Goal: Navigation & Orientation: Find specific page/section

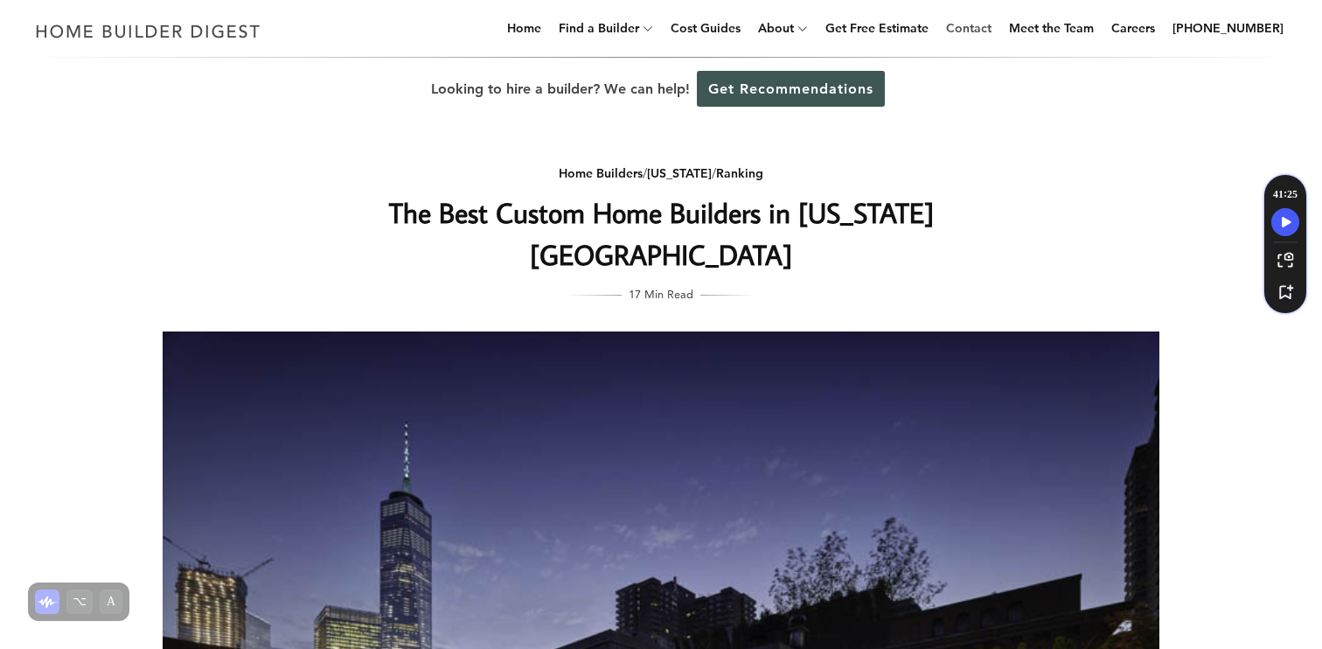
click at [992, 31] on link "Contact" at bounding box center [968, 28] width 59 height 56
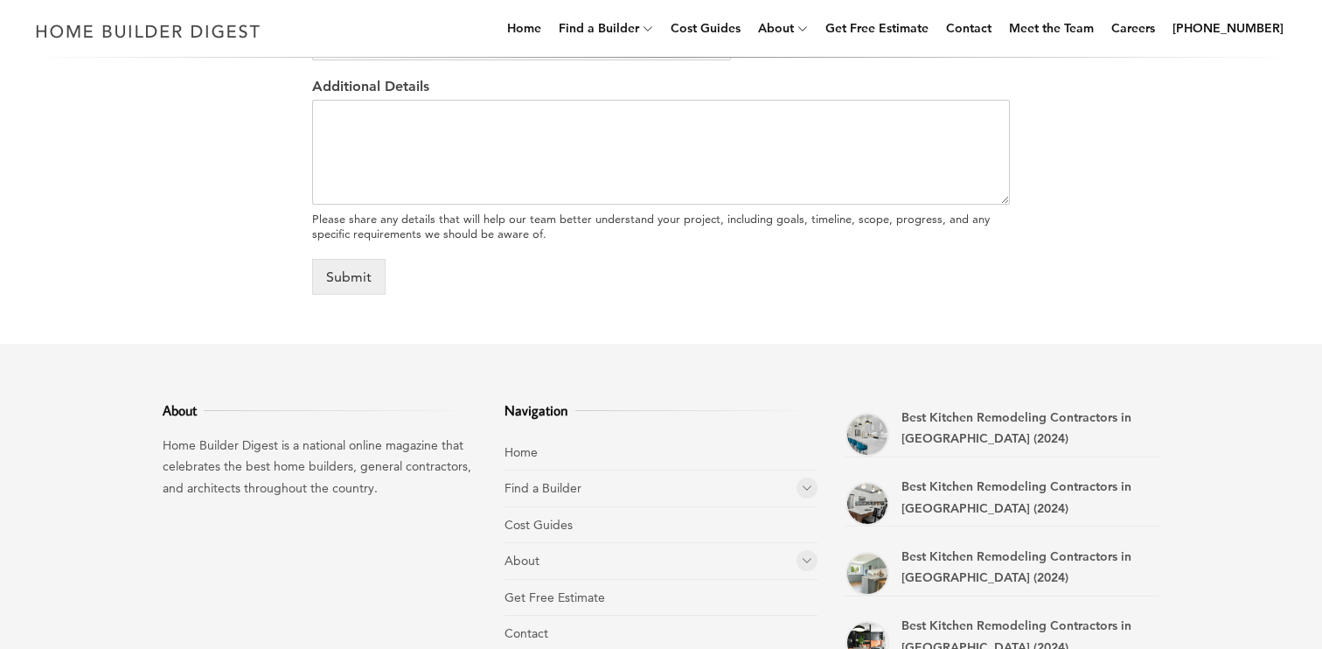
scroll to position [976, 0]
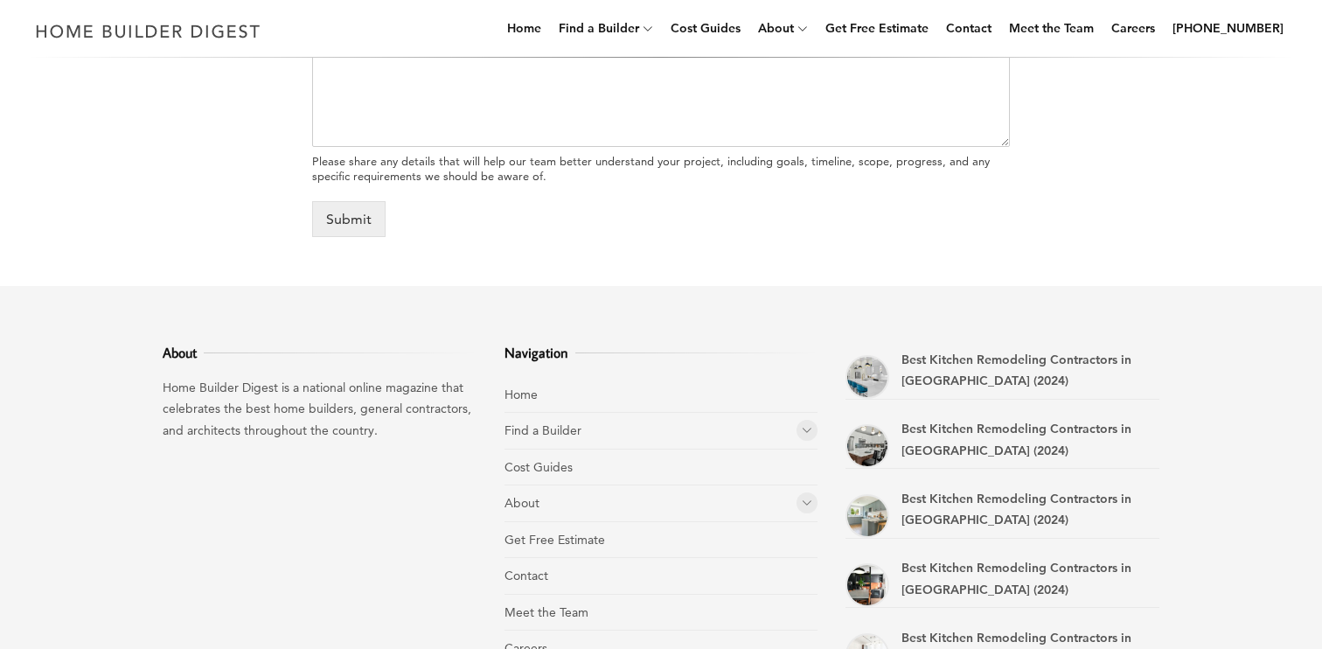
click at [522, 381] on li "Home" at bounding box center [661, 395] width 314 height 37
click at [522, 388] on link "Home" at bounding box center [520, 394] width 33 height 16
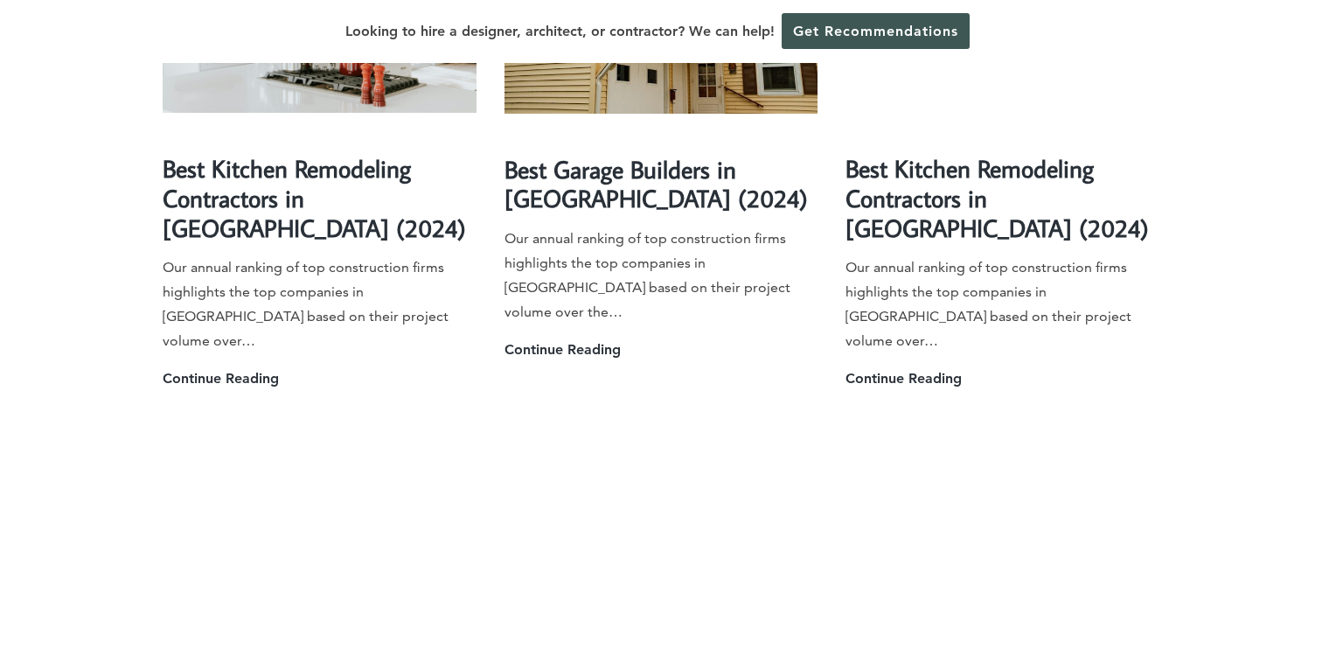
scroll to position [4419, 0]
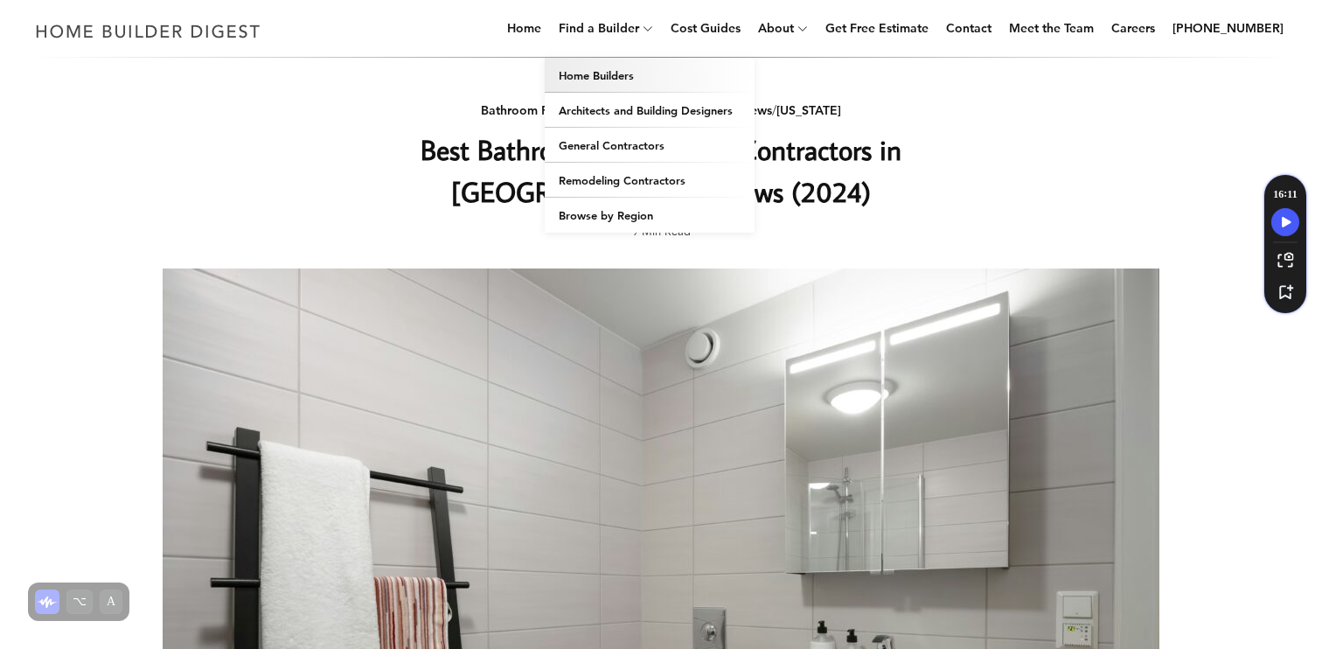
click at [623, 71] on link "Home Builders" at bounding box center [650, 75] width 210 height 35
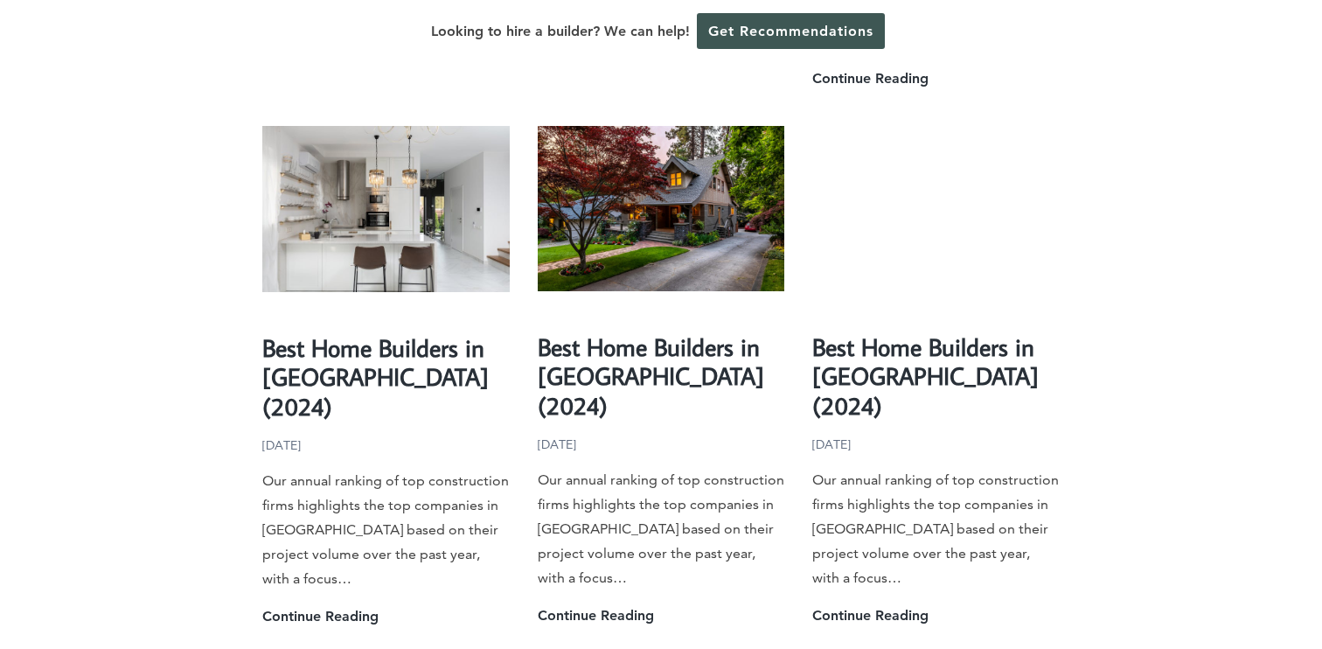
scroll to position [3550, 0]
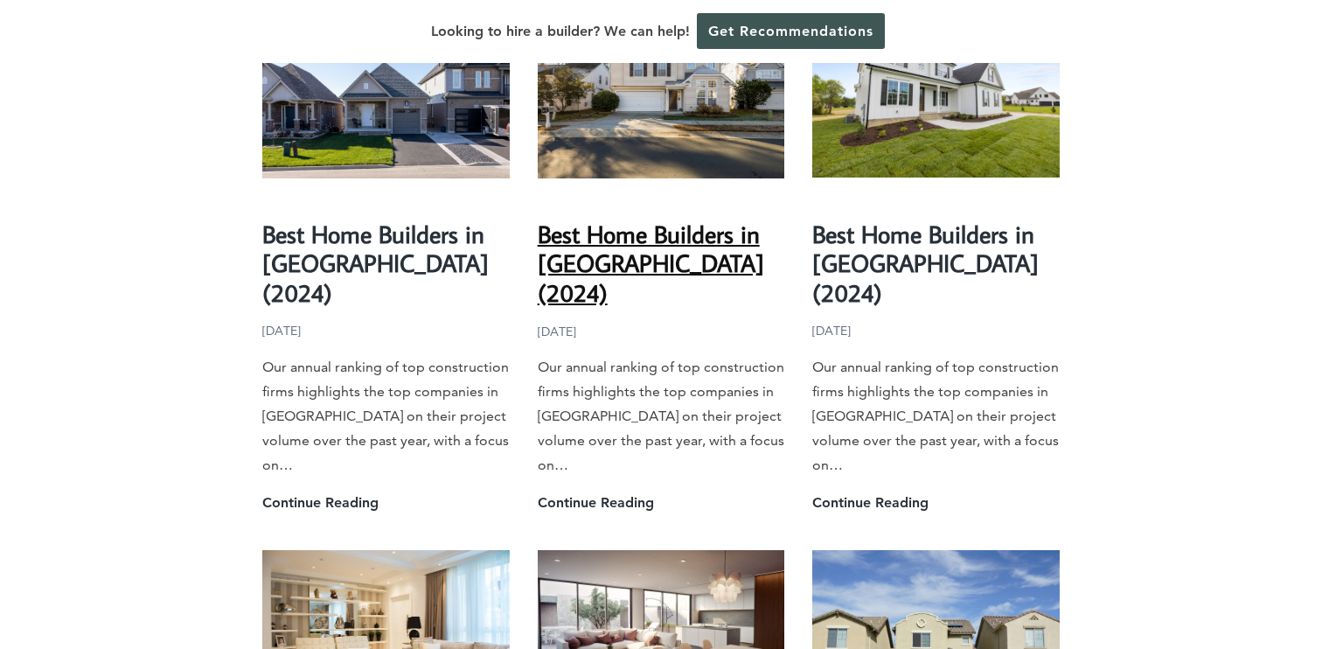
click at [608, 218] on link "Best Home Builders in [GEOGRAPHIC_DATA] (2024)" at bounding box center [651, 263] width 226 height 91
